Goal: Information Seeking & Learning: Understand process/instructions

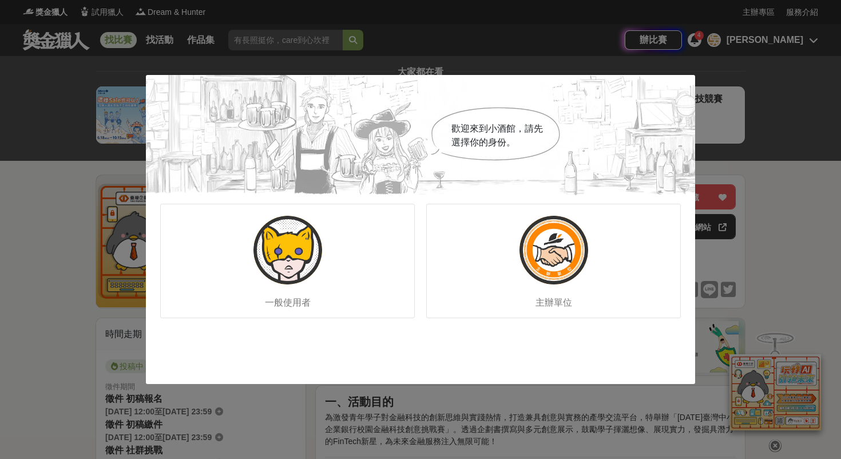
scroll to position [400, 0]
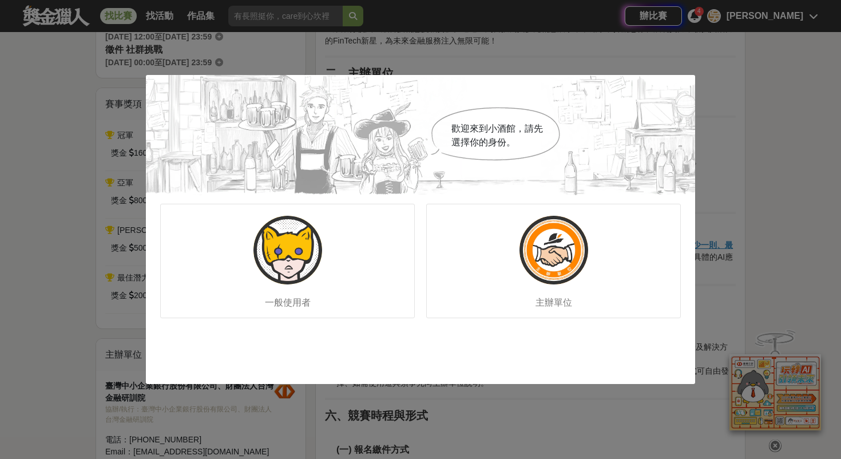
click at [741, 114] on div "歡迎來到小酒館，請先選擇你的身份。 一般使用者 主辦單位" at bounding box center [420, 229] width 841 height 459
click at [351, 260] on div "一般使用者" at bounding box center [287, 261] width 255 height 114
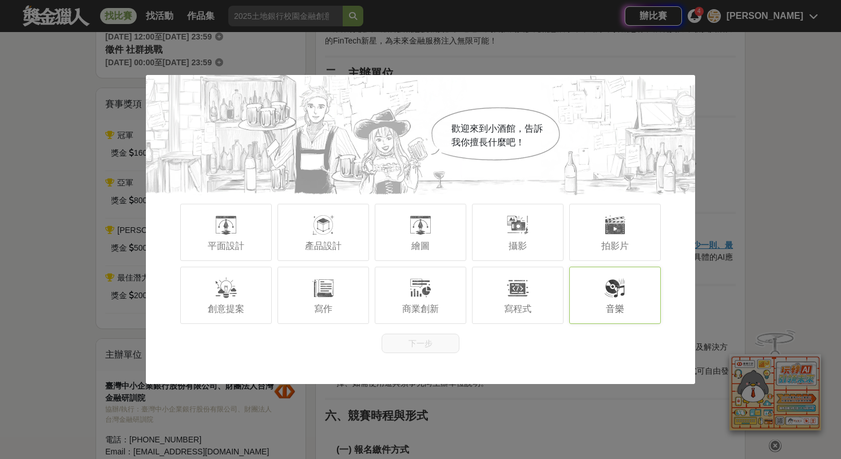
click at [622, 273] on div "音樂" at bounding box center [615, 295] width 92 height 57
click at [427, 345] on button "下一步" at bounding box center [421, 342] width 78 height 19
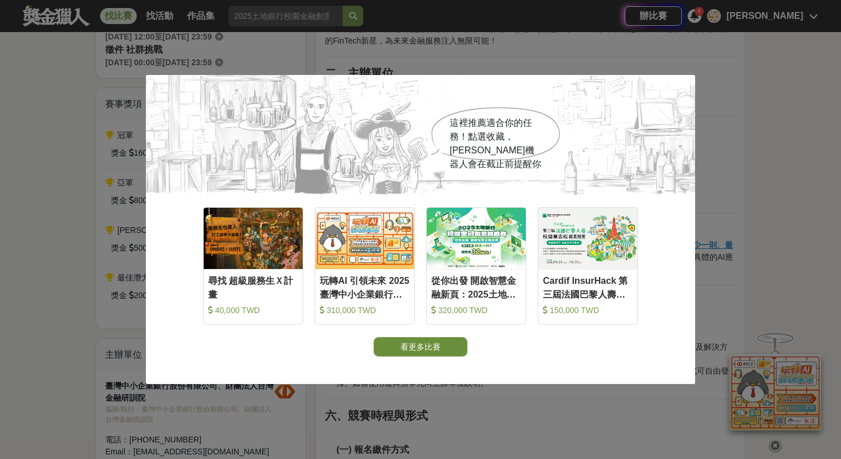
click at [446, 338] on button "看更多比賽" at bounding box center [421, 346] width 94 height 19
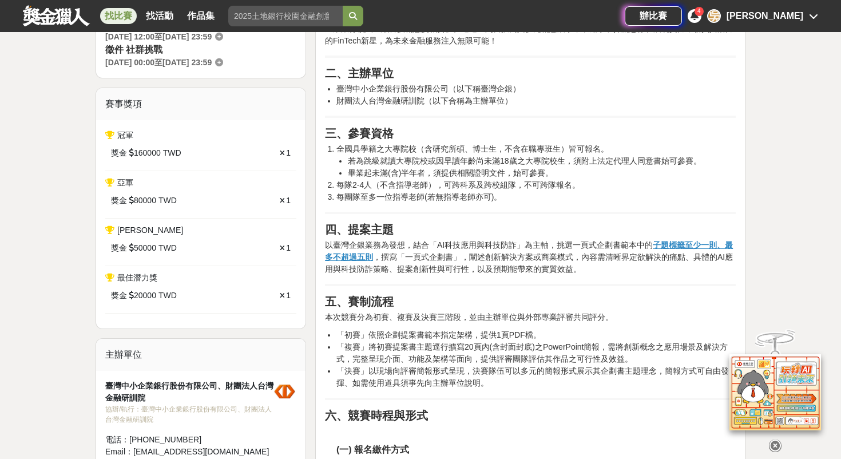
scroll to position [663, 0]
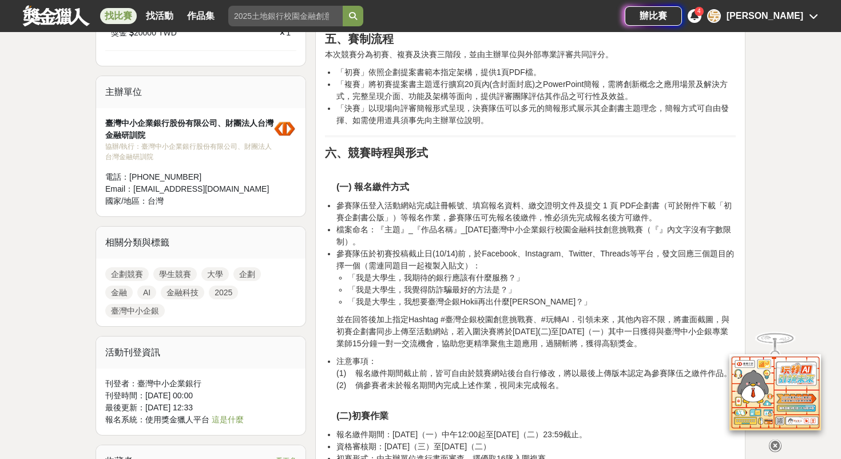
click at [547, 76] on li "「初賽」依照企劃提案書範本指定架構，提供1頁PDF檔。" at bounding box center [535, 72] width 399 height 12
drag, startPoint x: 380, startPoint y: 228, endPoint x: 629, endPoint y: 229, distance: 249.4
click at [629, 229] on li "檔案命名：『主題』_『作品名稱』_[DATE]臺灣中小企業銀行校園金融科技創意挑戰賽（『』內文字沒有字數限制）。" at bounding box center [535, 236] width 399 height 24
drag, startPoint x: 646, startPoint y: 229, endPoint x: 375, endPoint y: 232, distance: 271.2
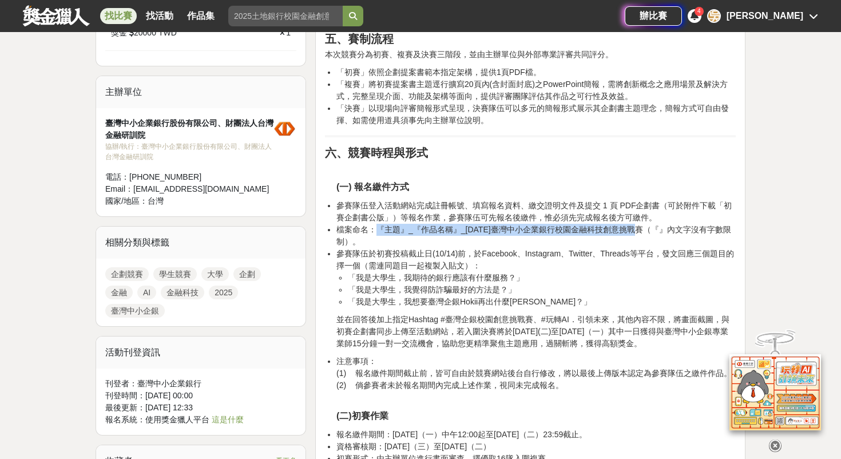
click at [375, 232] on li "檔案命名：『主題』_『作品名稱』_[DATE]臺灣中小企業銀行校園金融科技創意挑戰賽（『』內文字沒有字數限制）。" at bounding box center [535, 236] width 399 height 24
copy li "『主題』_『作品名稱』_[DATE]臺灣中小企業銀行校園金融科技創意挑戰賽"
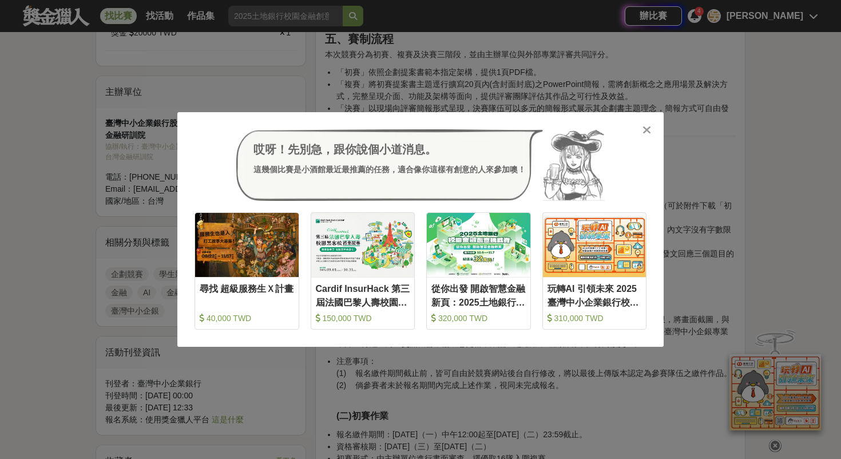
click at [644, 128] on icon at bounding box center [646, 129] width 9 height 11
